Goal: Task Accomplishment & Management: Manage account settings

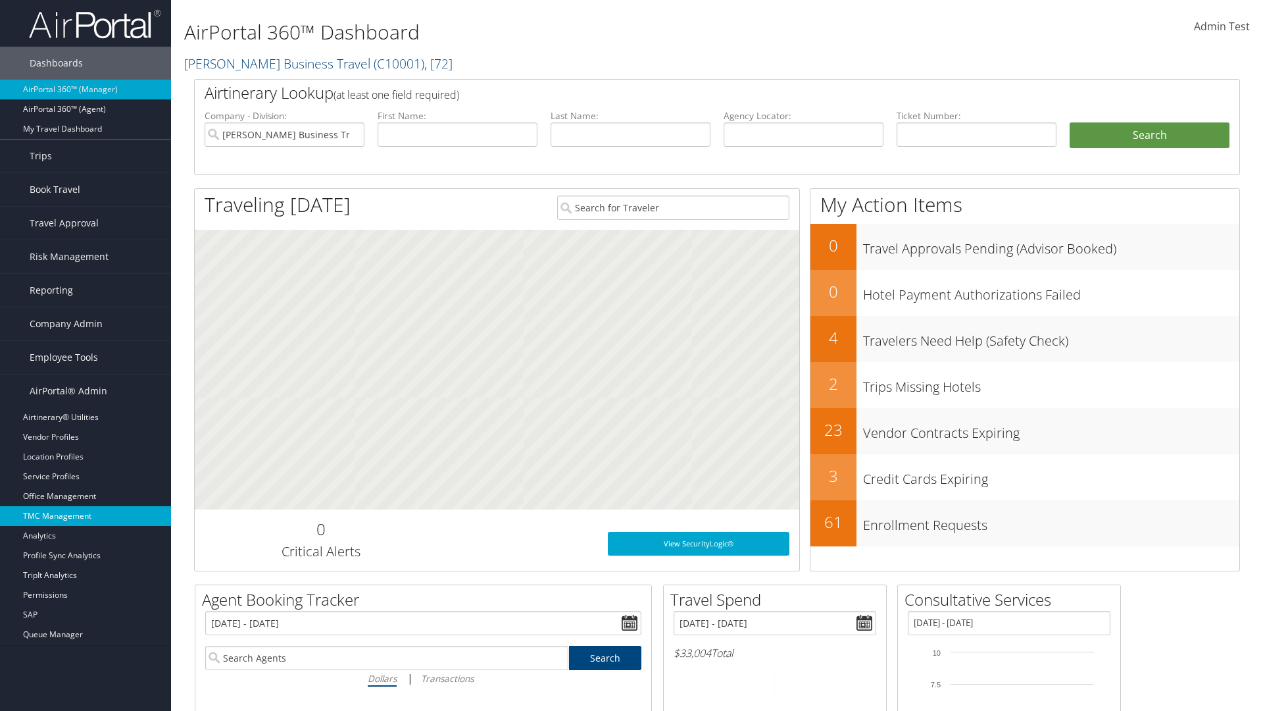
click at [86, 516] on link "TMC Management" at bounding box center [85, 516] width 171 height 20
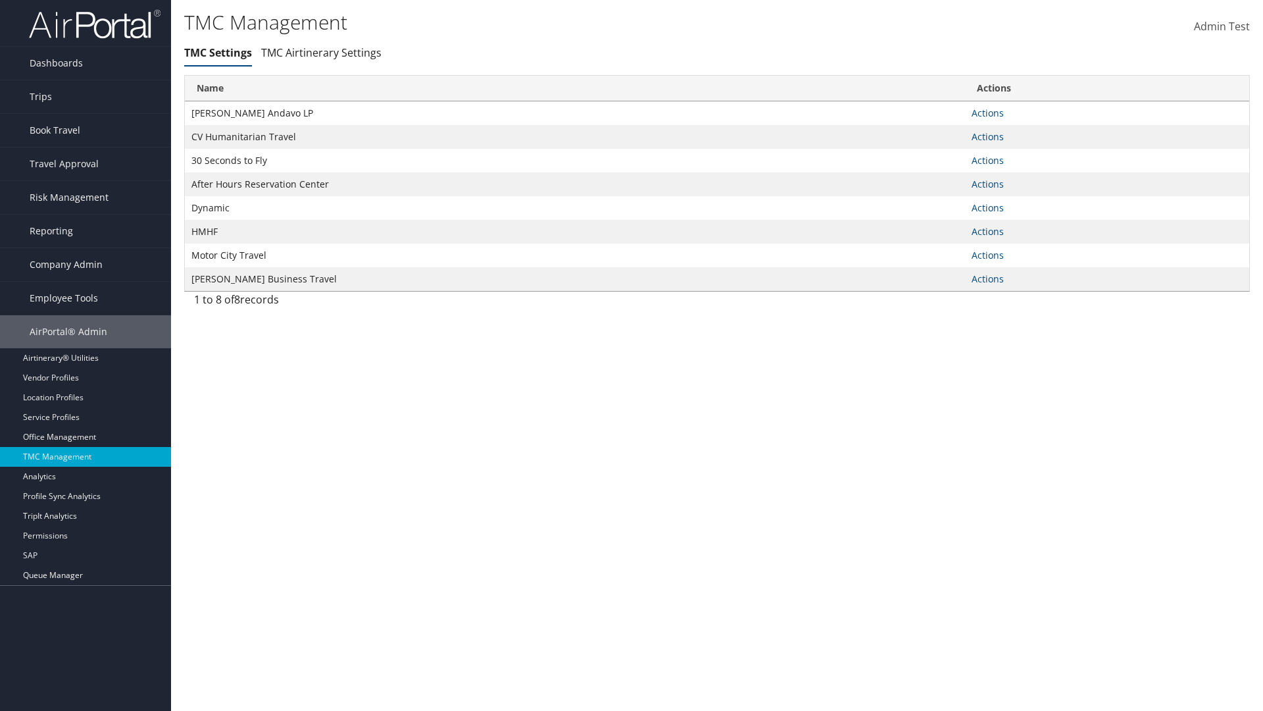
click at [988, 113] on link "Actions" at bounding box center [988, 113] width 32 height 13
click at [0, 0] on link "Manage Travel Offices" at bounding box center [0, 0] width 0 height 0
